Goal: Information Seeking & Learning: Learn about a topic

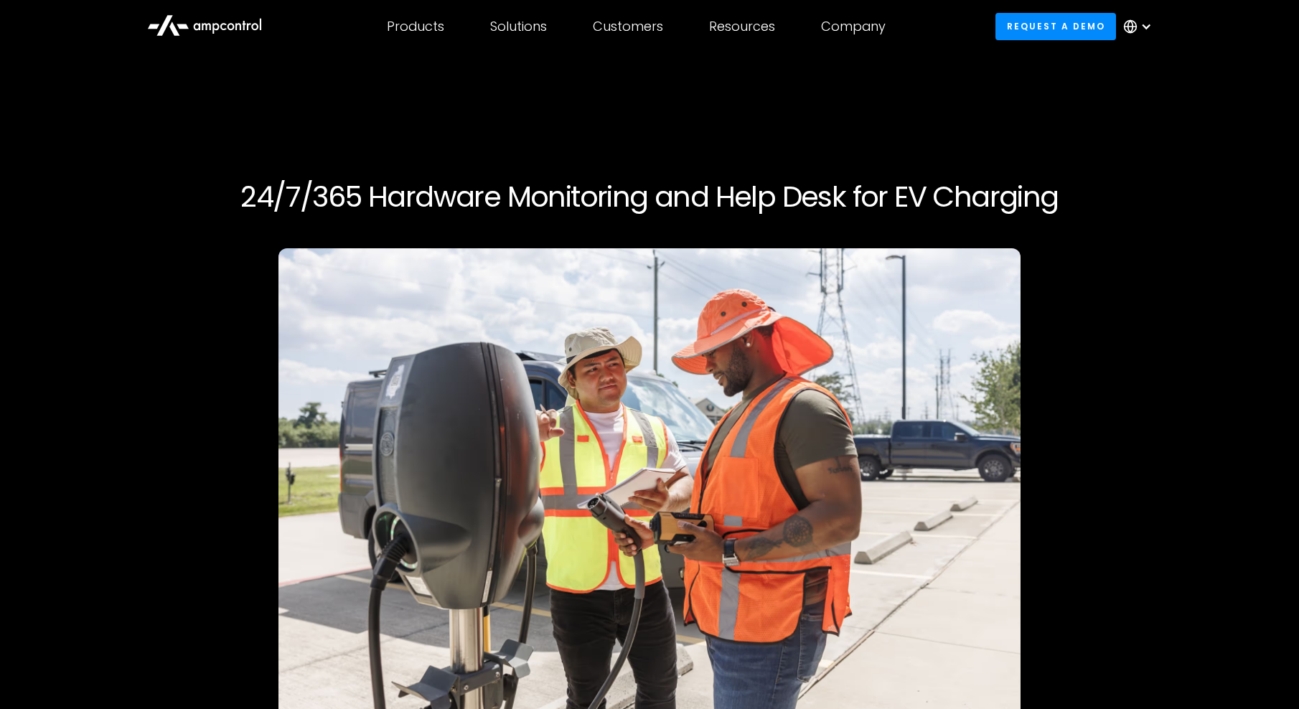
scroll to position [2727, 0]
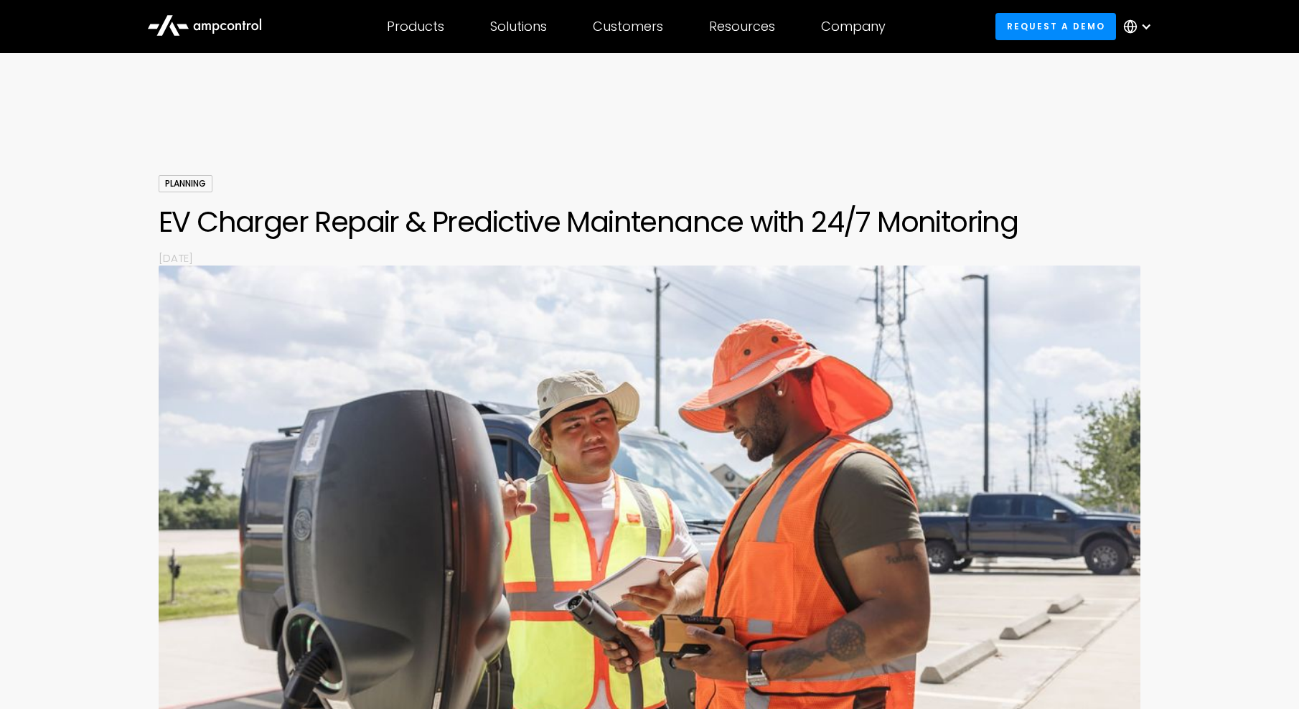
scroll to position [2440, 0]
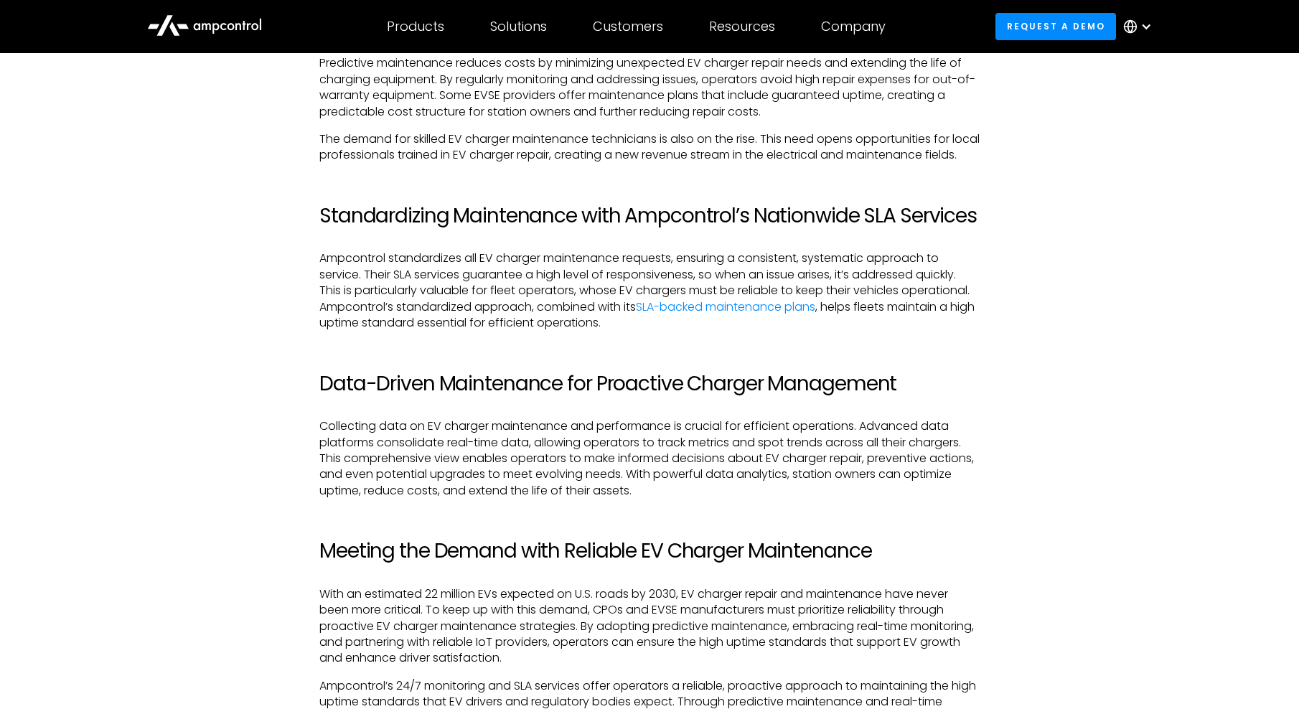
click at [884, 492] on p "Collecting data on EV charger maintenance and performance is crucial for effici…" at bounding box center [649, 458] width 660 height 80
click at [606, 441] on p "Collecting data on EV charger maintenance and performance is crucial for effici…" at bounding box center [649, 458] width 660 height 80
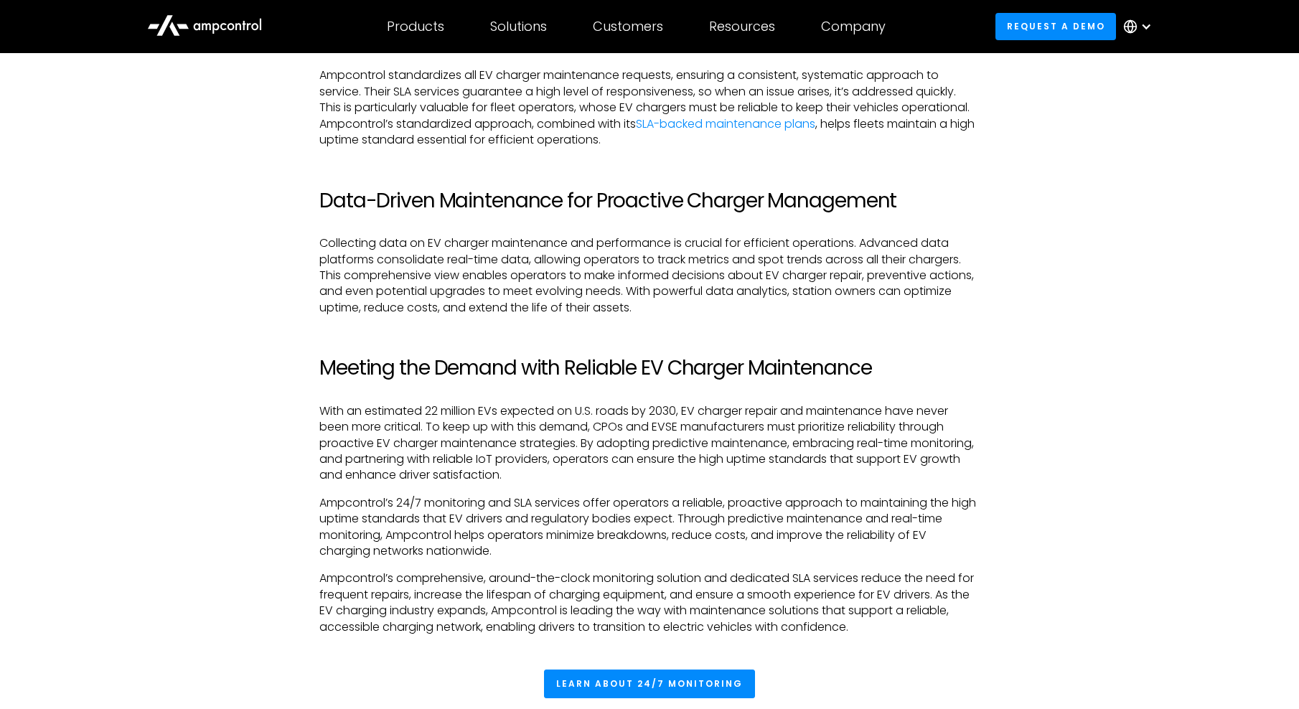
scroll to position [2440, 0]
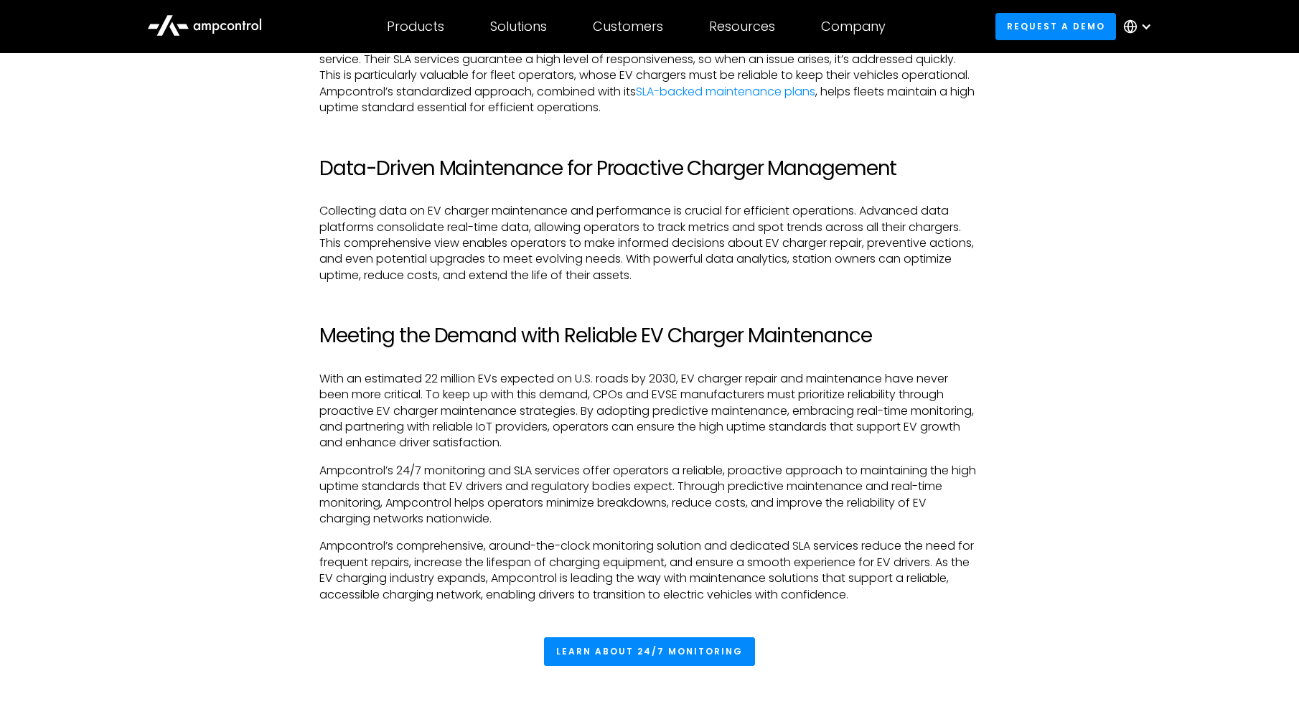
click at [637, 275] on p "Collecting data on EV charger maintenance and performance is crucial for effici…" at bounding box center [649, 243] width 660 height 80
drag, startPoint x: 637, startPoint y: 275, endPoint x: 428, endPoint y: 322, distance: 214.1
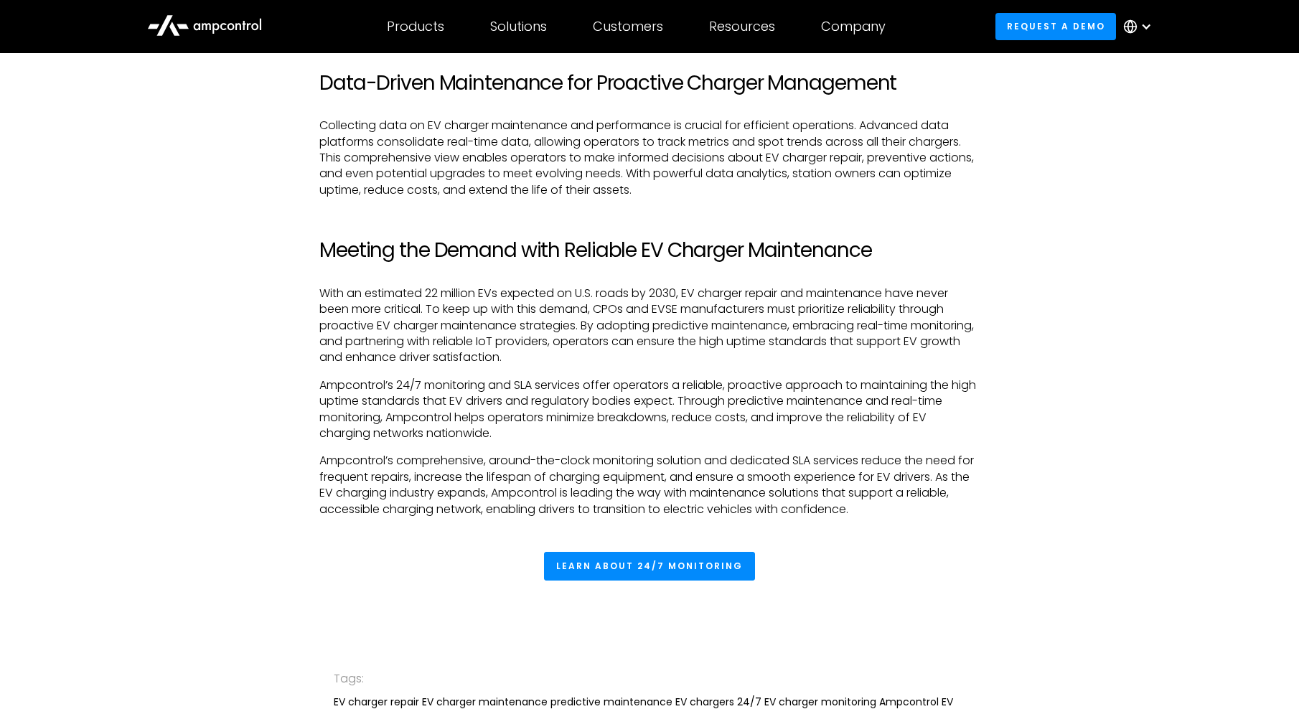
scroll to position [2655, 0]
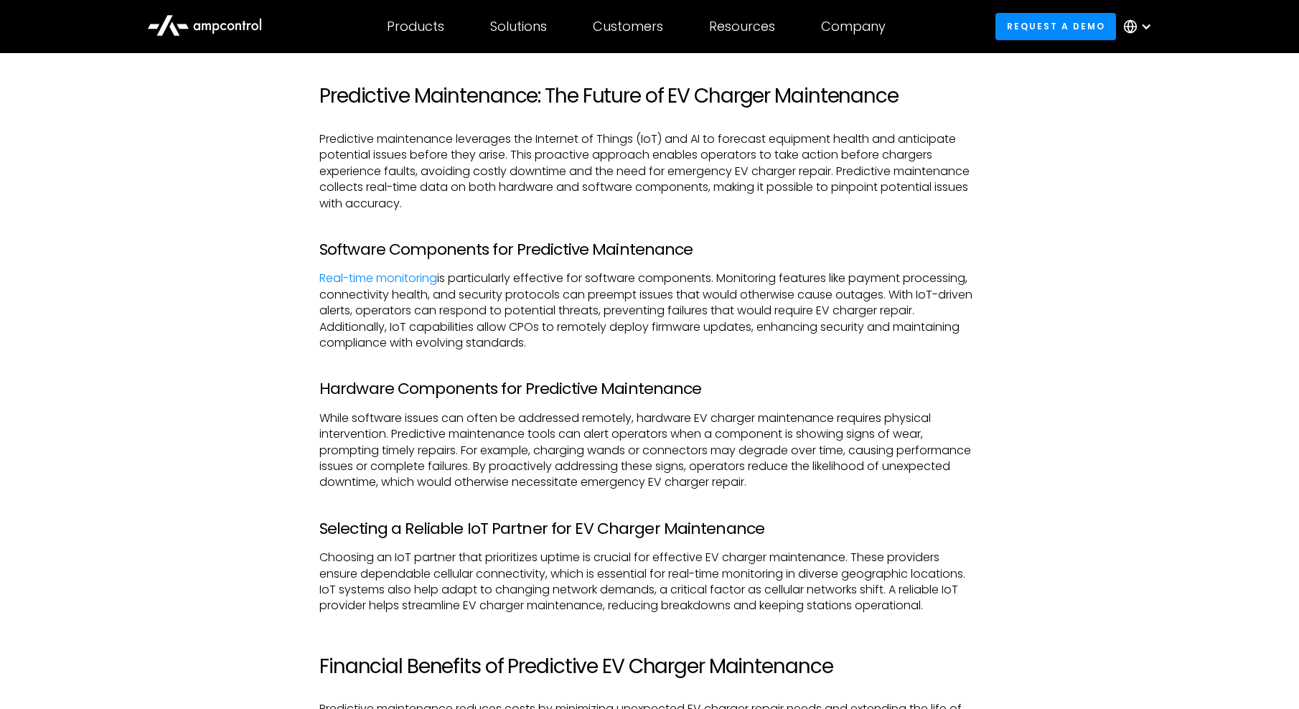
scroll to position [1579, 0]
